Goal: Information Seeking & Learning: Learn about a topic

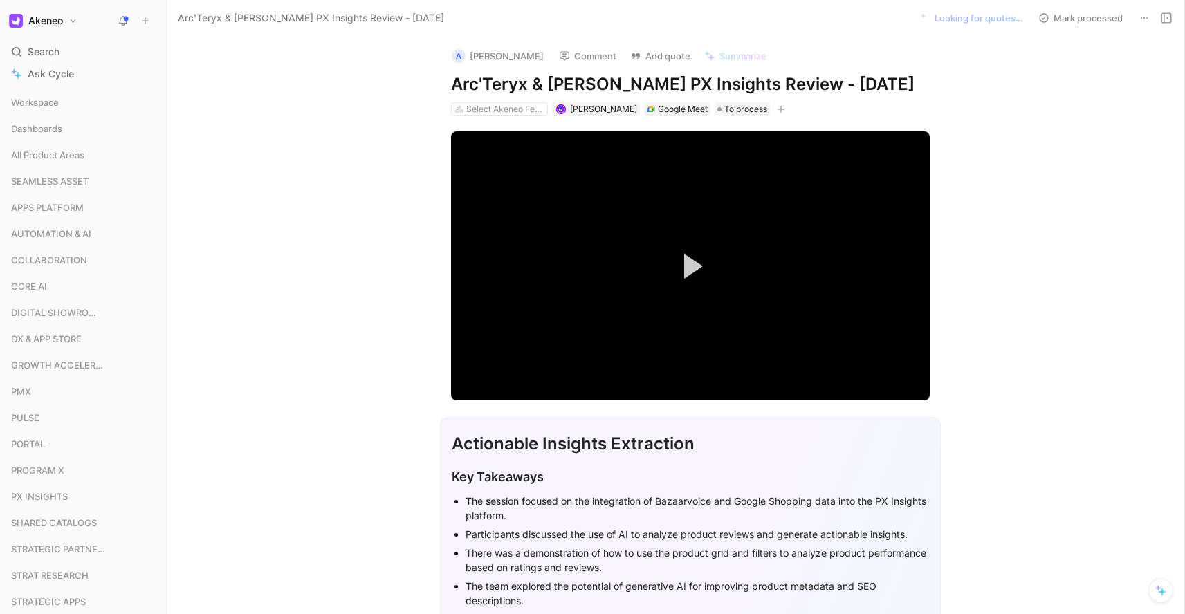
click at [1016, 97] on div "A Tammy Nguyen Comment Add quote Summarize Arc'Teryx & Akeneo PX Insights Revie…" at bounding box center [676, 325] width 1018 height 578
click at [996, 89] on div "A Tammy Nguyen Comment Add quote Summarize Arc'Teryx & Akeneo PX Insights Revie…" at bounding box center [676, 325] width 1018 height 578
click at [515, 107] on div "Select Akeneo Features" at bounding box center [504, 109] width 77 height 14
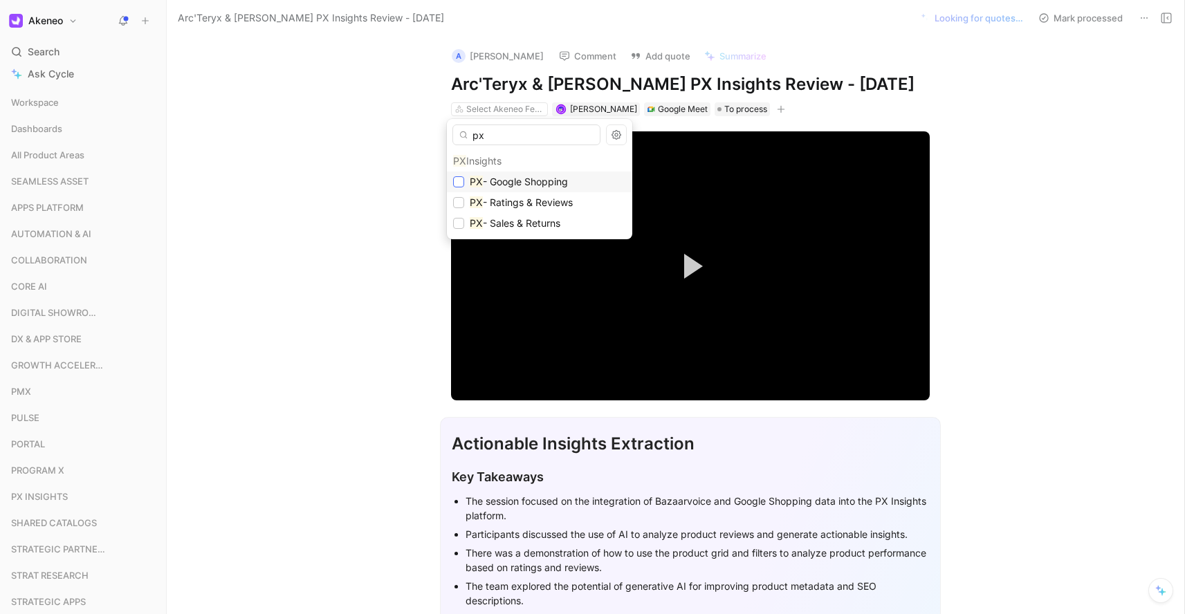
type input "px"
click at [455, 179] on icon at bounding box center [459, 182] width 8 height 8
click at [456, 202] on icon at bounding box center [459, 203] width 8 height 8
